Goal: Communication & Community: Answer question/provide support

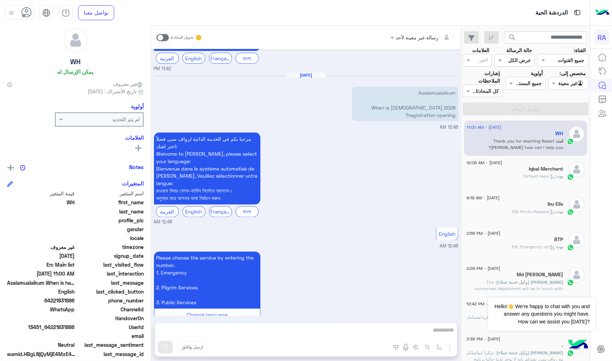
scroll to position [20, 0]
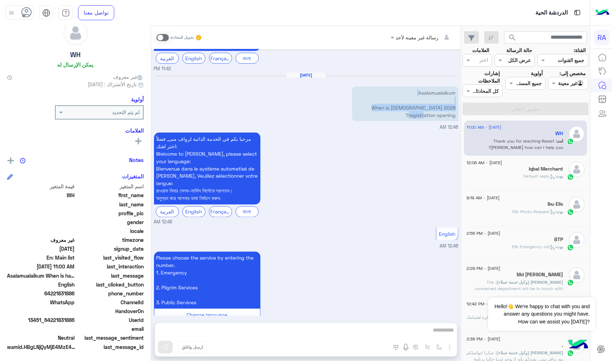
drag, startPoint x: 388, startPoint y: 97, endPoint x: 449, endPoint y: 94, distance: 61.1
click at [449, 94] on p "Asalamualaikum When is [DEMOGRAPHIC_DATA] 2026 registration opening?" at bounding box center [405, 104] width 107 height 35
copy p "When is [DEMOGRAPHIC_DATA] 2026 registration opening?"
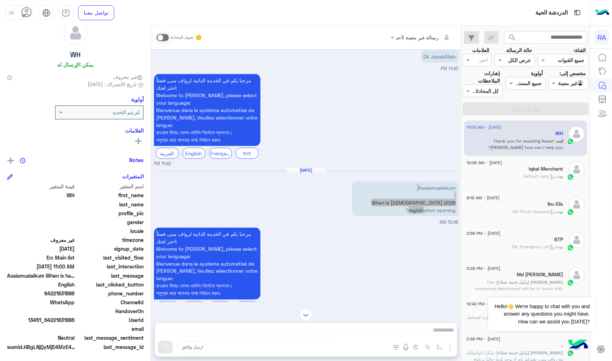
scroll to position [700, 0]
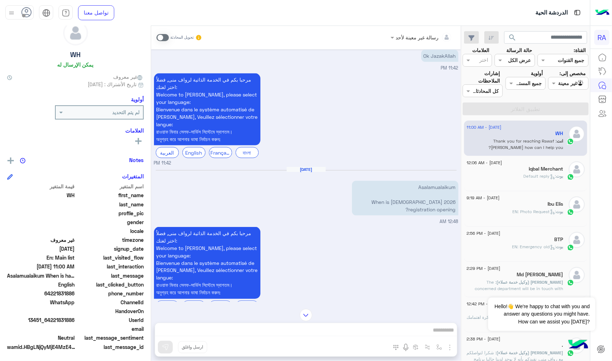
click at [67, 291] on span "64221831886" at bounding box center [41, 293] width 68 height 7
copy span "64221831886"
click at [168, 37] on span at bounding box center [163, 37] width 12 height 7
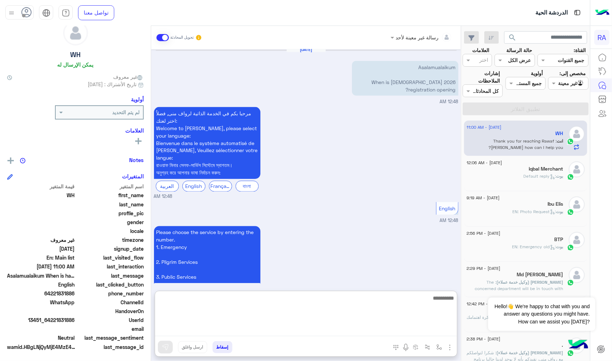
click at [230, 330] on textarea at bounding box center [306, 315] width 302 height 43
paste textarea "**********"
click at [355, 332] on textarea "**********" at bounding box center [306, 315] width 302 height 43
paste textarea "**********"
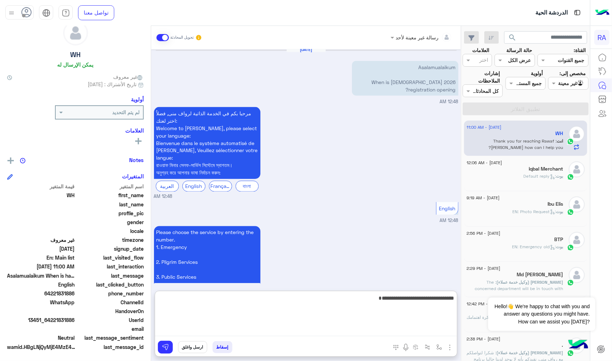
type textarea "**********"
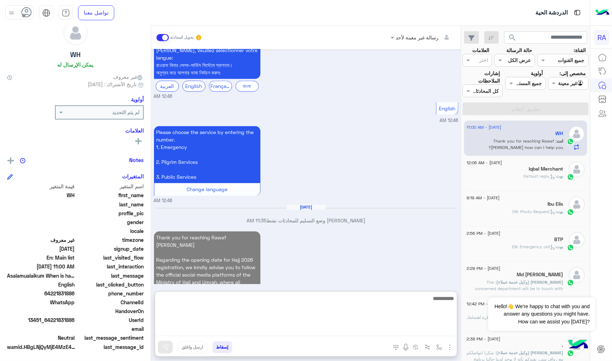
scroll to position [928, 0]
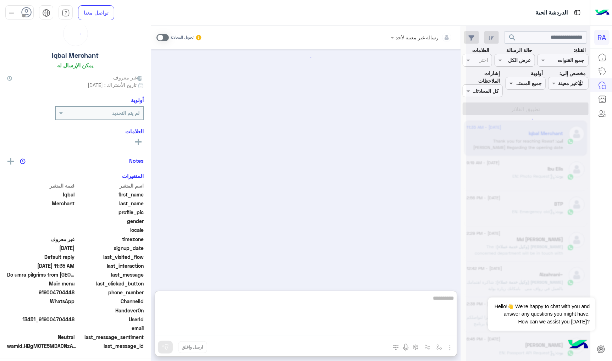
scroll to position [19, 0]
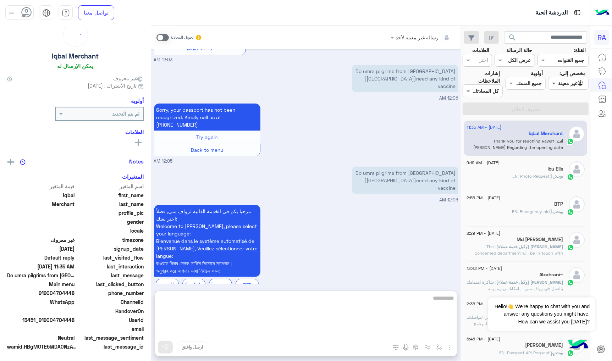
click at [557, 85] on span at bounding box center [553, 83] width 9 height 7
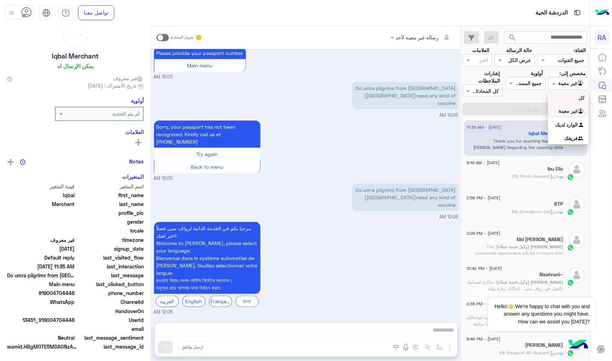
scroll to position [577, 0]
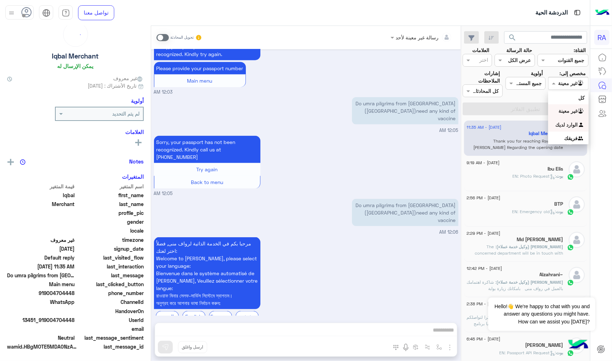
click at [560, 122] on b "الوارد لديك" at bounding box center [567, 125] width 22 height 6
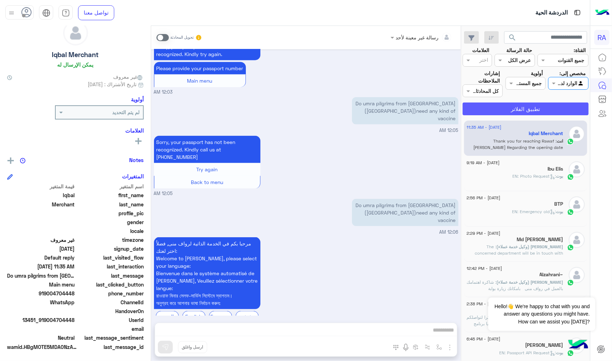
click at [556, 109] on button "تطبيق الفلاتر" at bounding box center [526, 109] width 126 height 13
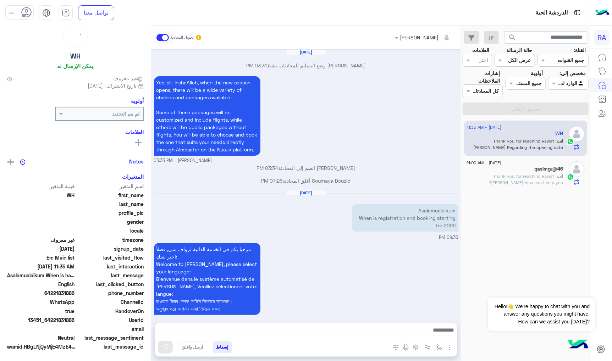
scroll to position [709, 0]
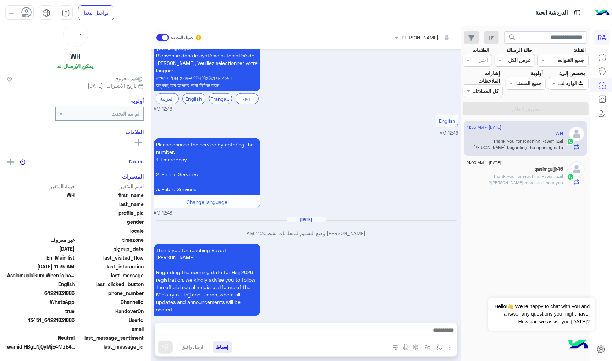
click at [158, 34] on span at bounding box center [163, 37] width 12 height 7
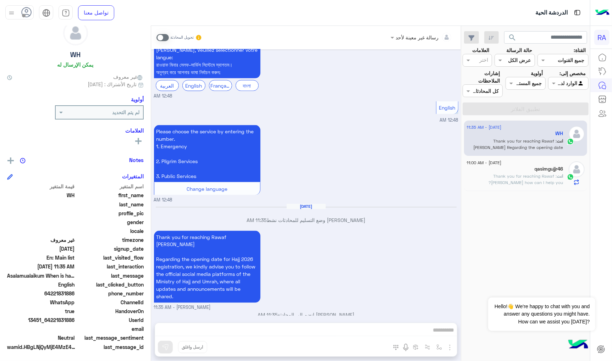
click at [518, 175] on span ": Thank you for reaching Rawaf [PERSON_NAME] how can I help you?" at bounding box center [526, 180] width 75 height 12
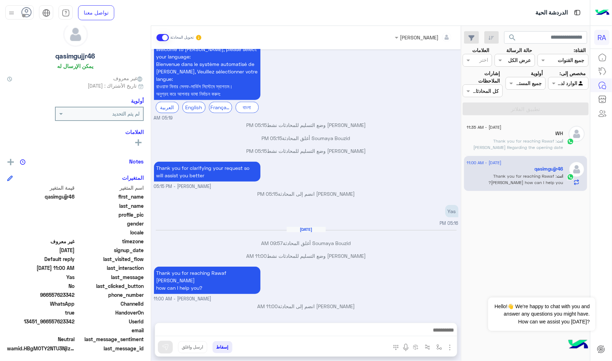
scroll to position [20, 0]
click at [165, 38] on span at bounding box center [163, 37] width 12 height 7
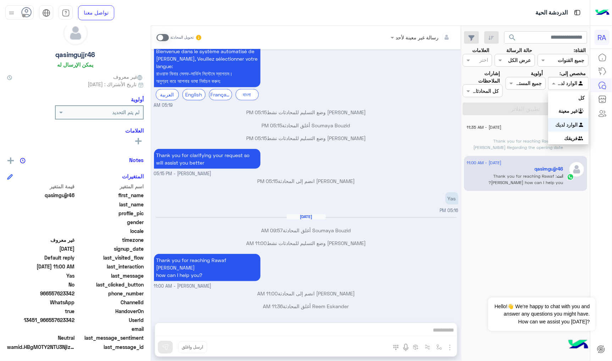
click at [570, 87] on input "text" at bounding box center [577, 83] width 16 height 7
click at [566, 116] on div "غير معينة" at bounding box center [569, 111] width 40 height 14
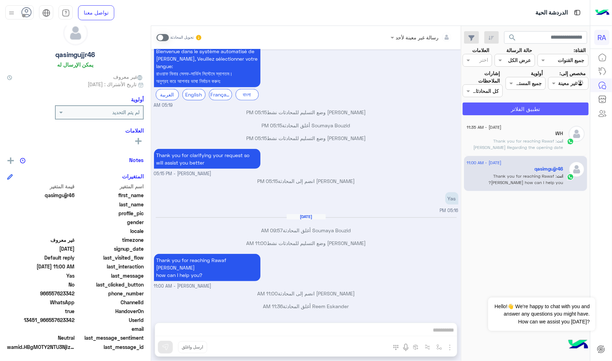
click at [555, 106] on button "تطبيق الفلاتر" at bounding box center [526, 109] width 126 height 13
